Goal: Communication & Community: Answer question/provide support

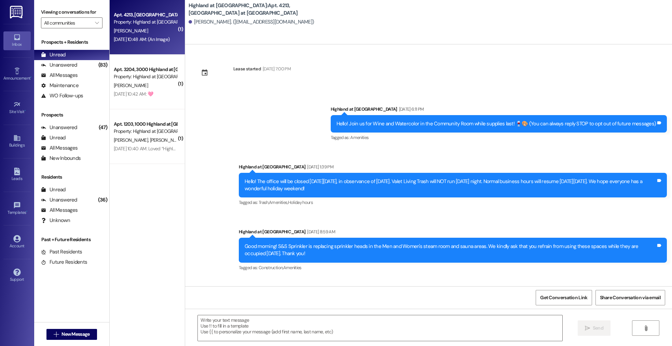
scroll to position [665, 0]
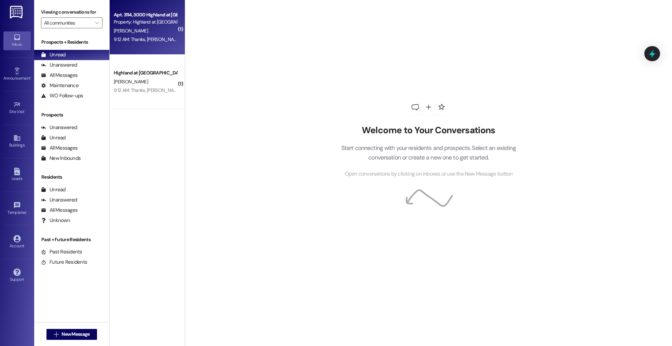
click at [136, 22] on div "Property: Highland at Spring Hill" at bounding box center [145, 21] width 63 height 7
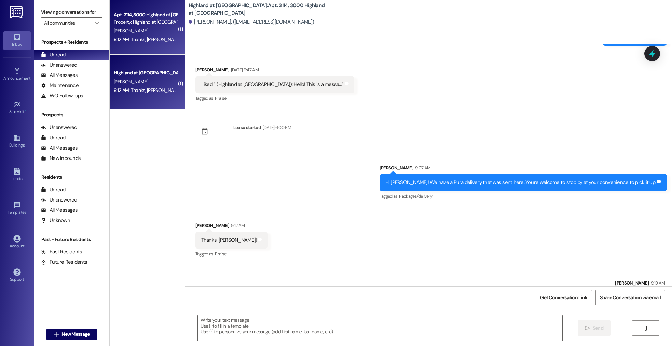
scroll to position [1950, 0]
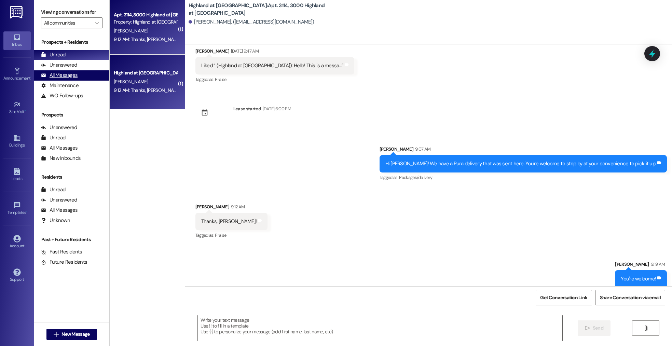
click at [66, 72] on div "All Messages" at bounding box center [59, 75] width 37 height 7
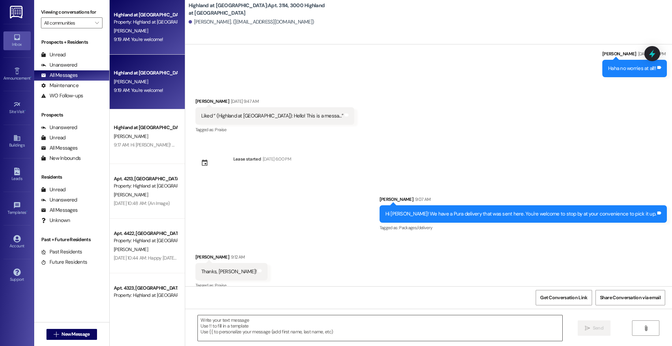
scroll to position [1902, 0]
